Goal: Browse casually

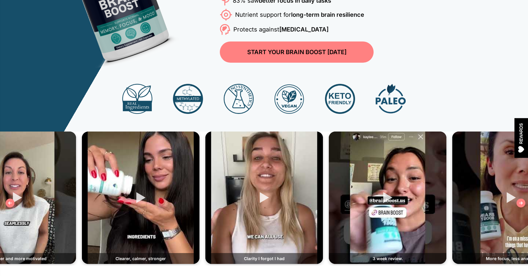
scroll to position [135, 0]
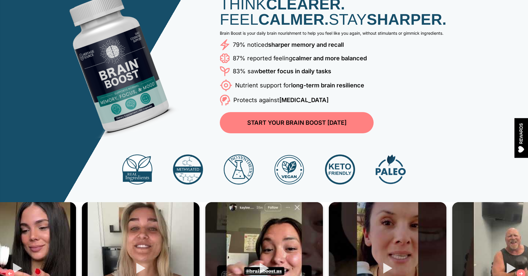
scroll to position [131, 0]
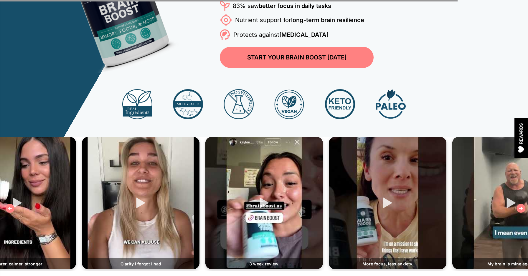
scroll to position [131, 0]
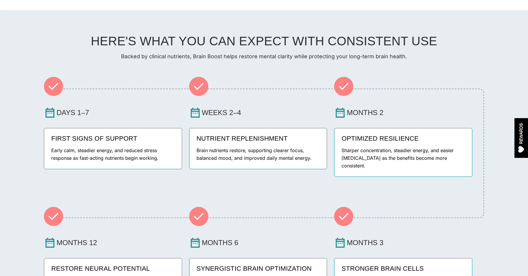
scroll to position [749, 0]
